Goal: Transaction & Acquisition: Subscribe to service/newsletter

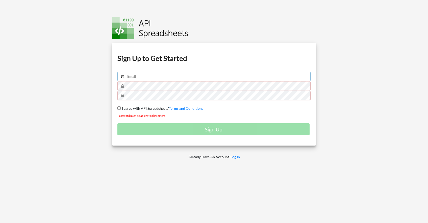
click at [151, 76] on input "email" at bounding box center [213, 77] width 193 height 10
type input "daniel@isratransfer.com"
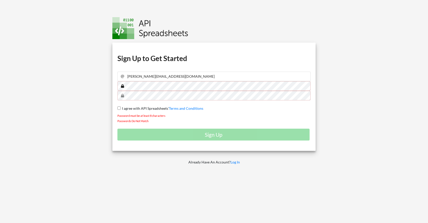
click at [137, 78] on div "Download hidden Download hidden Download hidden Download hidden Sign Up to Get …" at bounding box center [213, 97] width 203 height 108
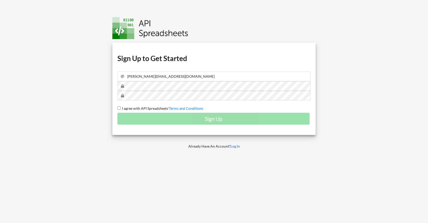
click at [118, 108] on input "I agree with API Spreadsheets' Terms and Conditions" at bounding box center [118, 108] width 3 height 3
checkbox input "true"
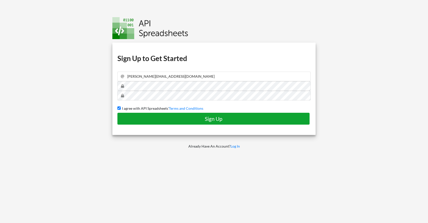
click at [156, 117] on h4 "Sign Up" at bounding box center [214, 119] width 182 height 6
checkbox input "false"
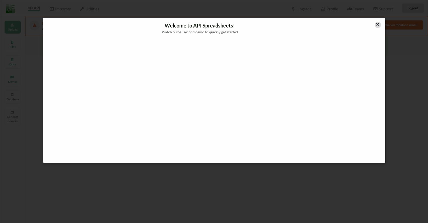
click at [378, 25] on icon at bounding box center [377, 24] width 4 height 4
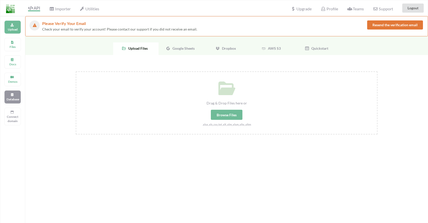
click at [15, 96] on div "Database" at bounding box center [12, 96] width 17 height 13
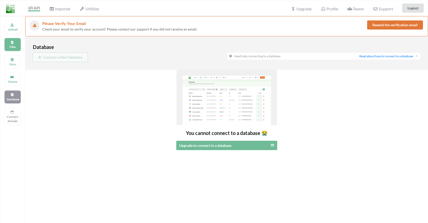
click at [8, 43] on div "Files" at bounding box center [12, 44] width 17 height 13
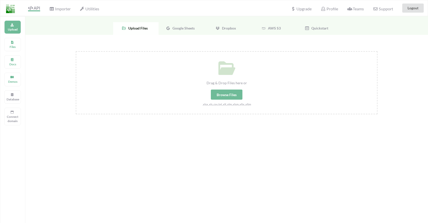
scroll to position [16, 0]
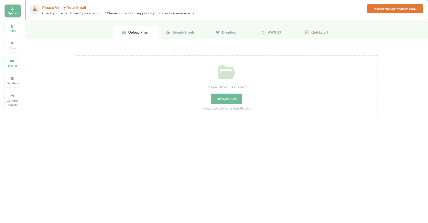
click at [391, 9] on button "Resend the verification email" at bounding box center [395, 8] width 56 height 9
click at [216, 98] on div "Browse Files" at bounding box center [227, 99] width 32 height 10
click at [76, 55] on input "Drag & Drop Files here or Browse Files .xlsx,.xls,.csv,.txt,.xlt,.xlm,.xlsm,.xl…" at bounding box center [76, 55] width 0 height 0
click at [13, 78] on icon at bounding box center [12, 77] width 4 height 3
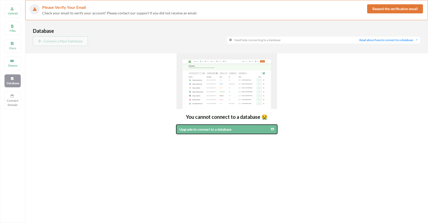
click at [204, 131] on div "Upgrade to connect to a database" at bounding box center [215, 129] width 72 height 5
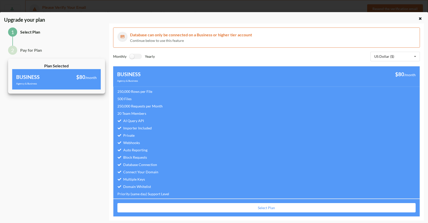
scroll to position [7, 0]
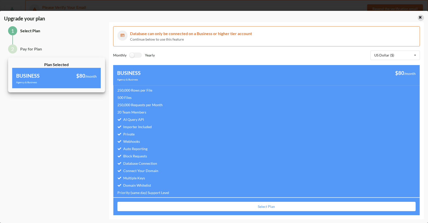
click at [418, 18] on icon at bounding box center [420, 17] width 4 height 4
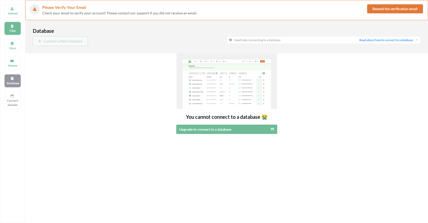
click at [11, 33] on div "Files" at bounding box center [12, 28] width 17 height 13
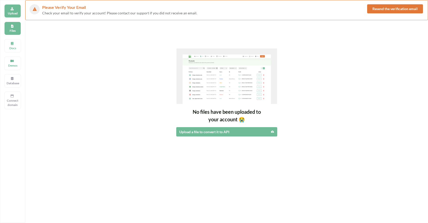
click at [12, 10] on div "Upload" at bounding box center [12, 10] width 17 height 13
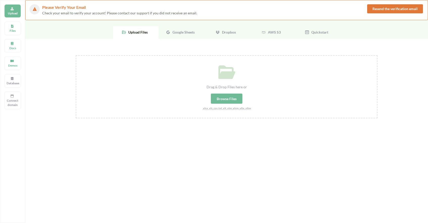
click at [180, 32] on span "Google Sheets" at bounding box center [182, 32] width 24 height 4
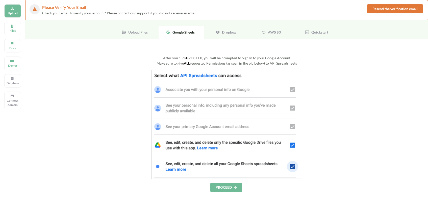
click at [229, 189] on button "PROCEED" at bounding box center [226, 187] width 32 height 9
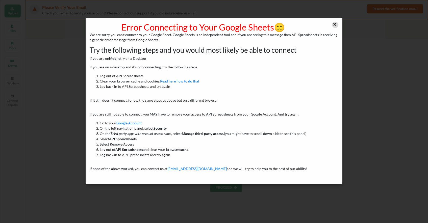
click at [335, 24] on icon at bounding box center [334, 24] width 4 height 4
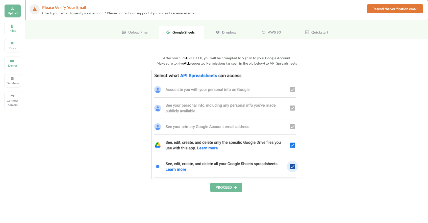
click at [220, 187] on button "PROCEED" at bounding box center [226, 187] width 32 height 9
